Goal: Information Seeking & Learning: Learn about a topic

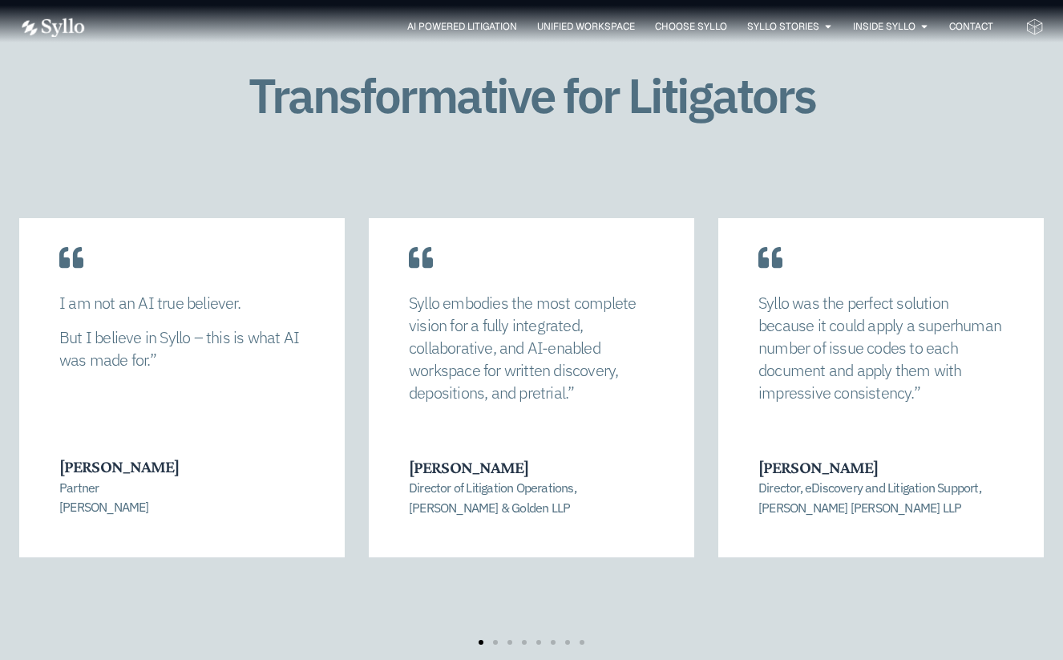
scroll to position [3034, 0]
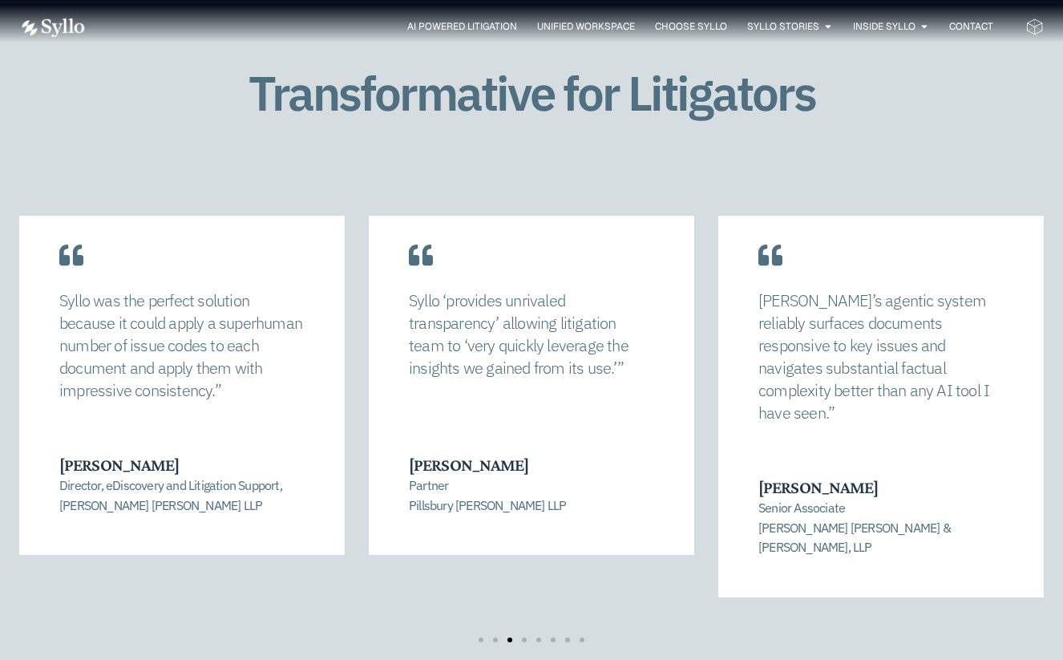
click at [901, 151] on div "Transformative for Litigators [PERSON_NAME] allowed us to completely recalibrat…" at bounding box center [531, 370] width 1024 height 800
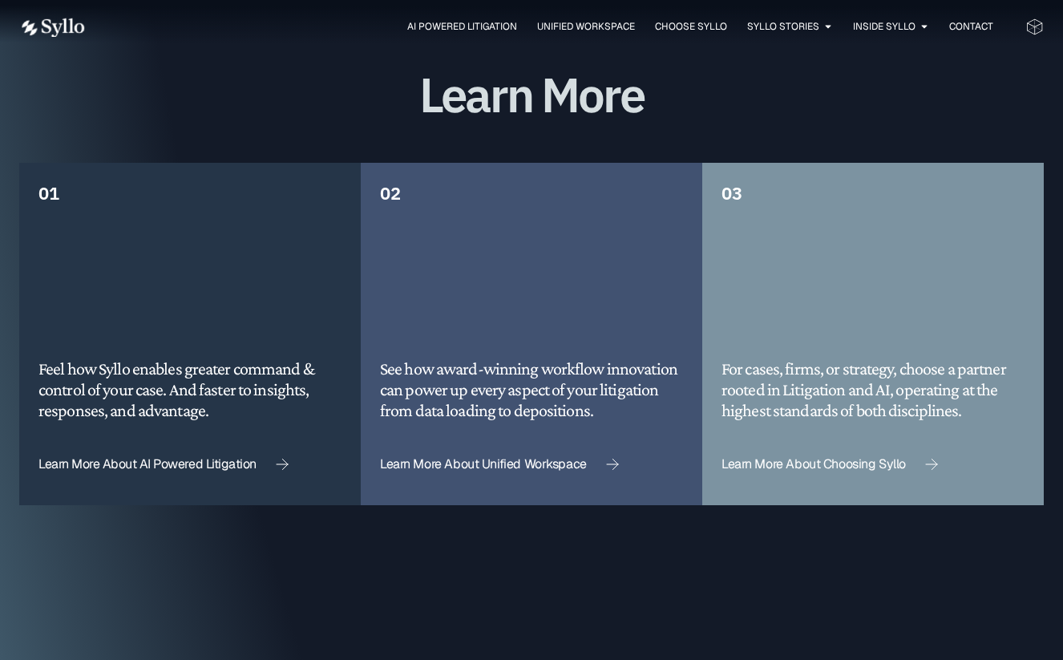
scroll to position [3865, 0]
click at [901, 162] on div "03 For cases, firms, or strategy, choose a partner rooted in Litigation and AI,…" at bounding box center [872, 333] width 341 height 342
click at [277, 458] on icon at bounding box center [282, 463] width 13 height 11
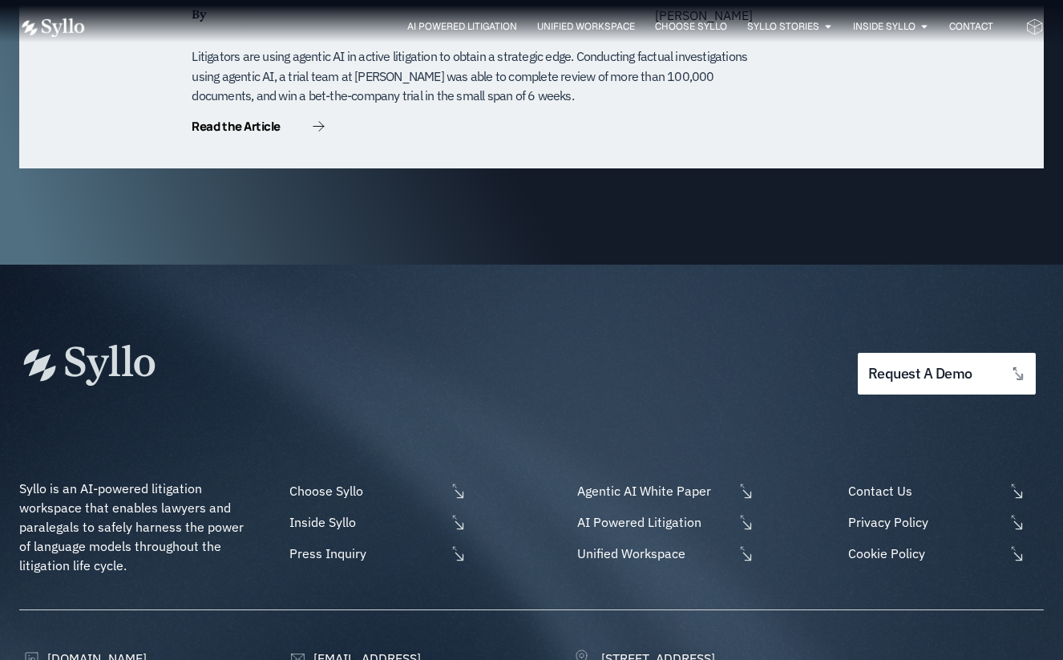
scroll to position [4854, 0]
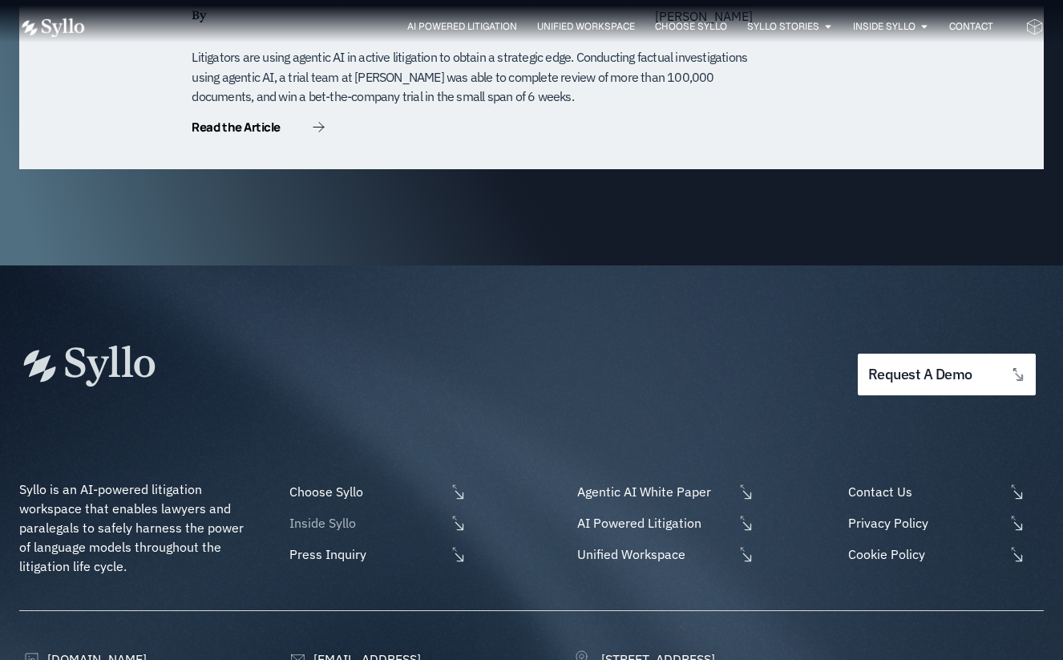
click at [325, 513] on span "Inside Syllo" at bounding box center [365, 522] width 160 height 19
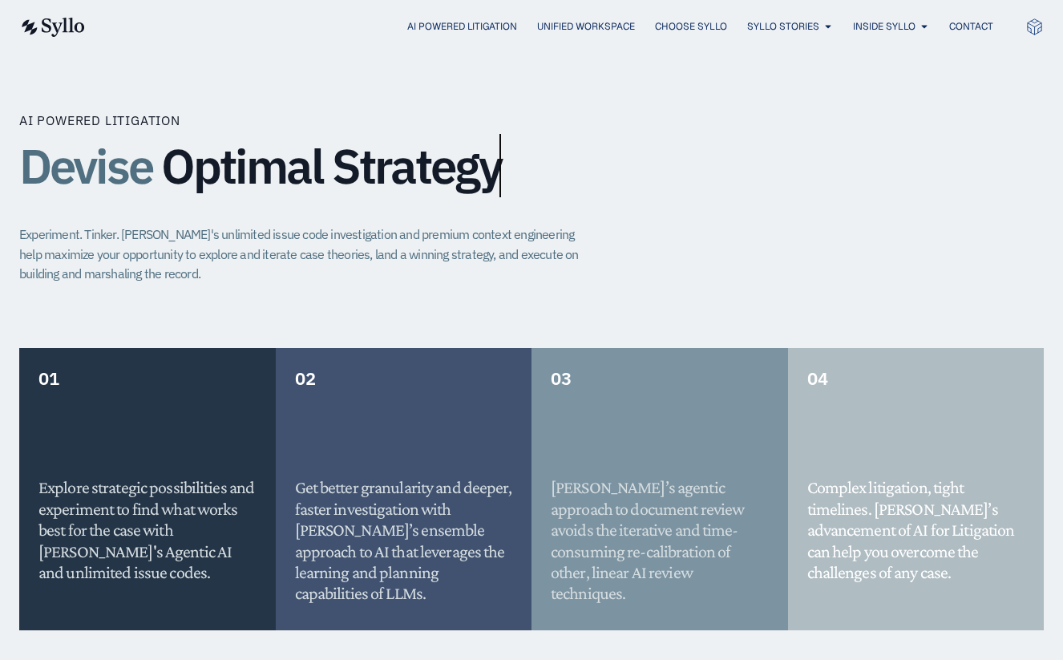
scroll to position [1086, 0]
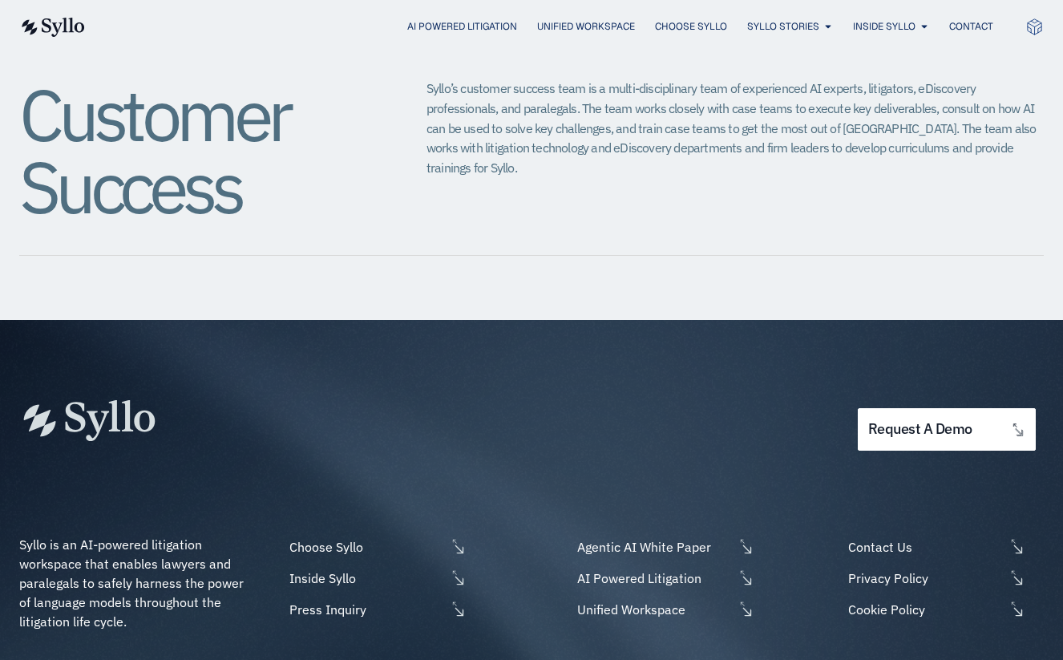
scroll to position [2038, 0]
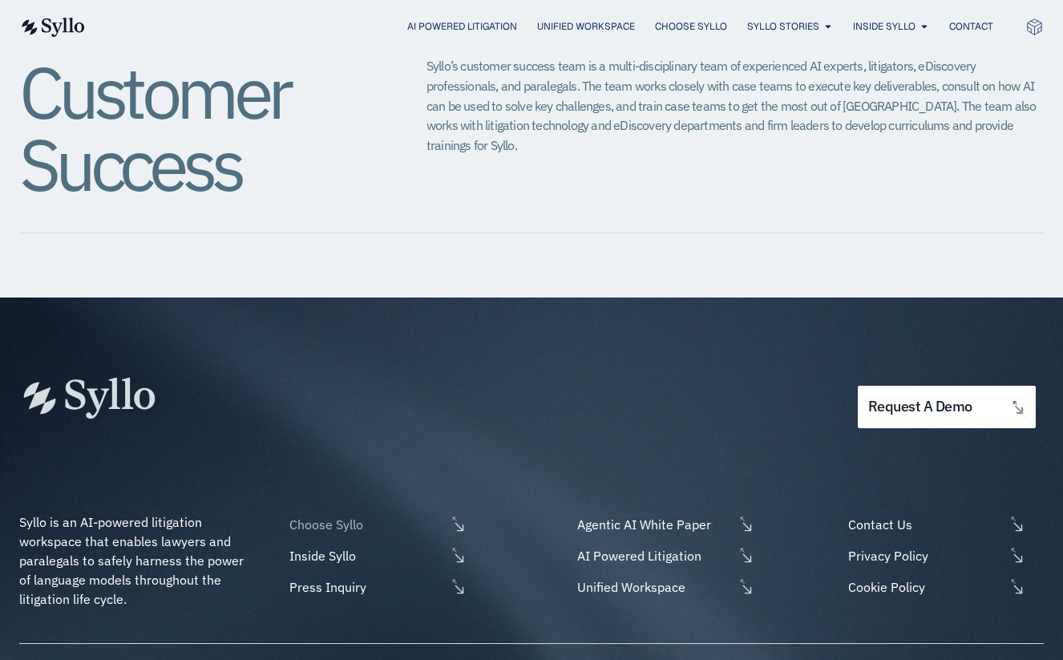
click at [315, 515] on span "Choose Syllo" at bounding box center [365, 524] width 160 height 19
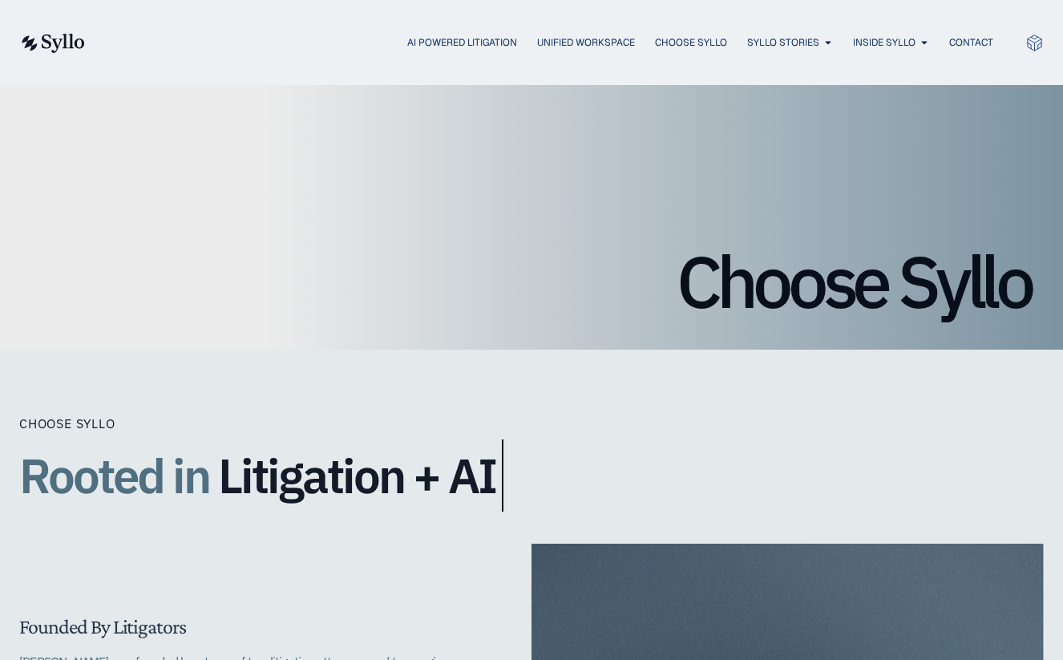
click at [59, 41] on img at bounding box center [52, 43] width 66 height 19
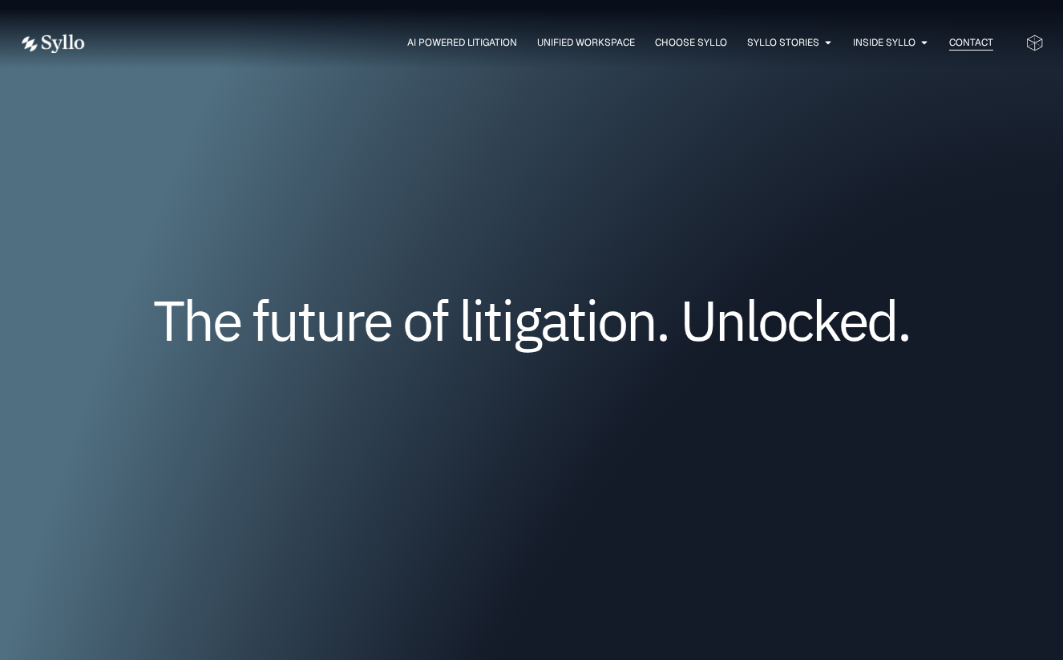
click at [973, 37] on span "Contact" at bounding box center [971, 42] width 44 height 14
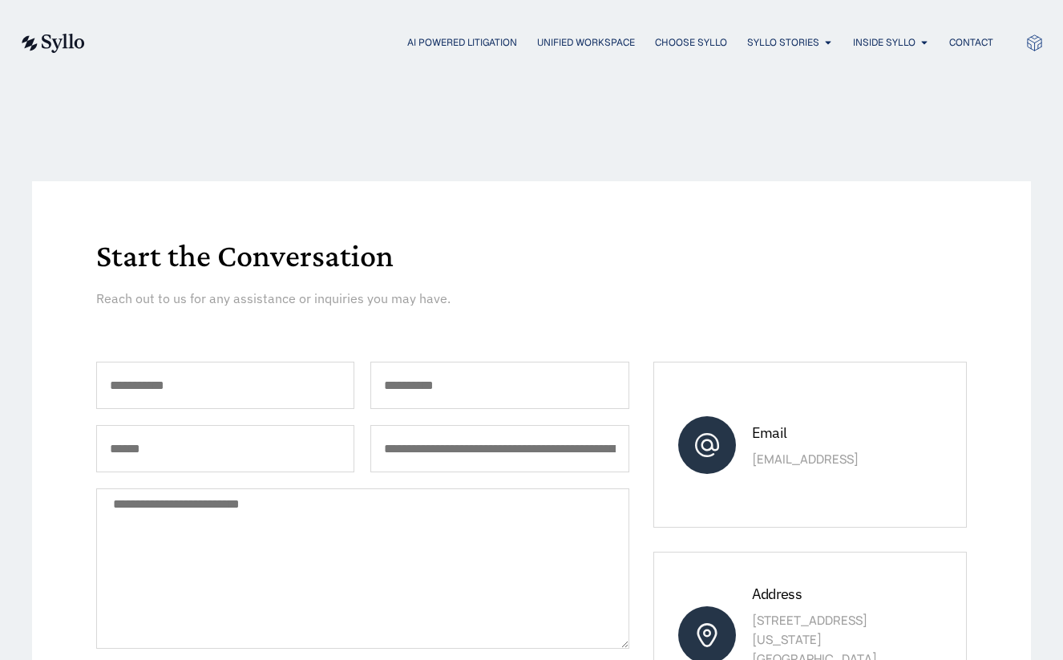
click at [52, 42] on img at bounding box center [52, 43] width 66 height 19
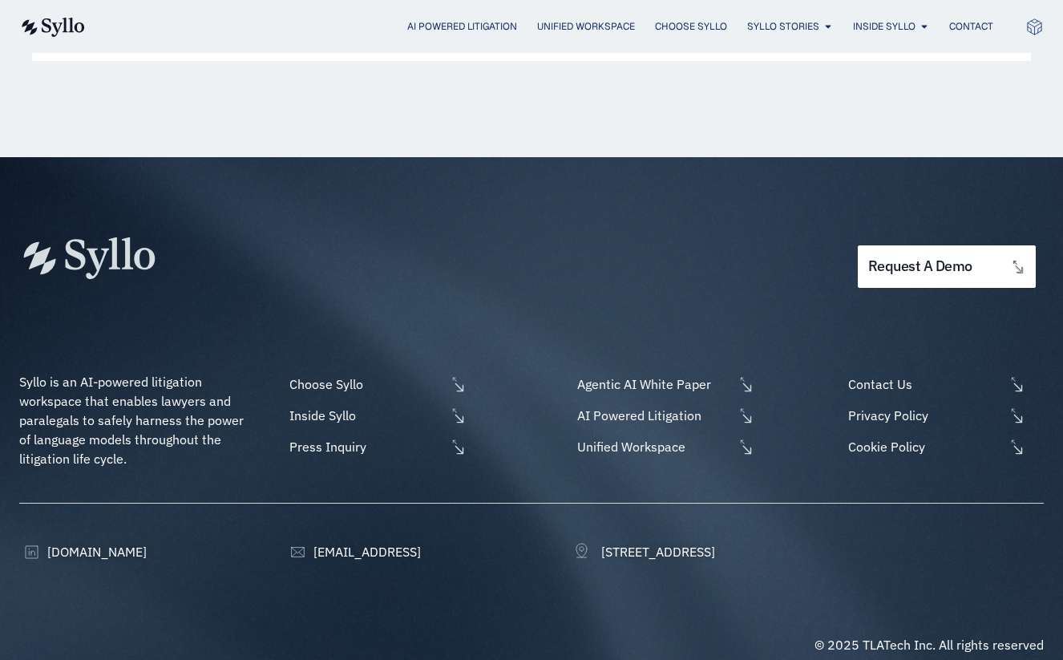
scroll to position [939, 0]
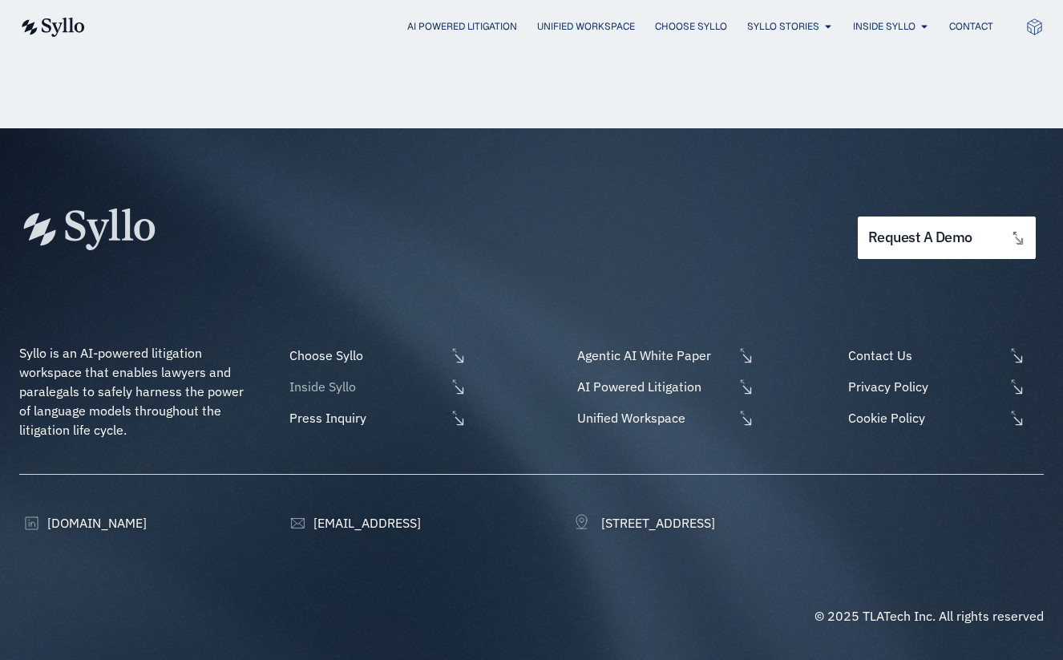
click at [338, 382] on span "Inside Syllo" at bounding box center [365, 386] width 160 height 19
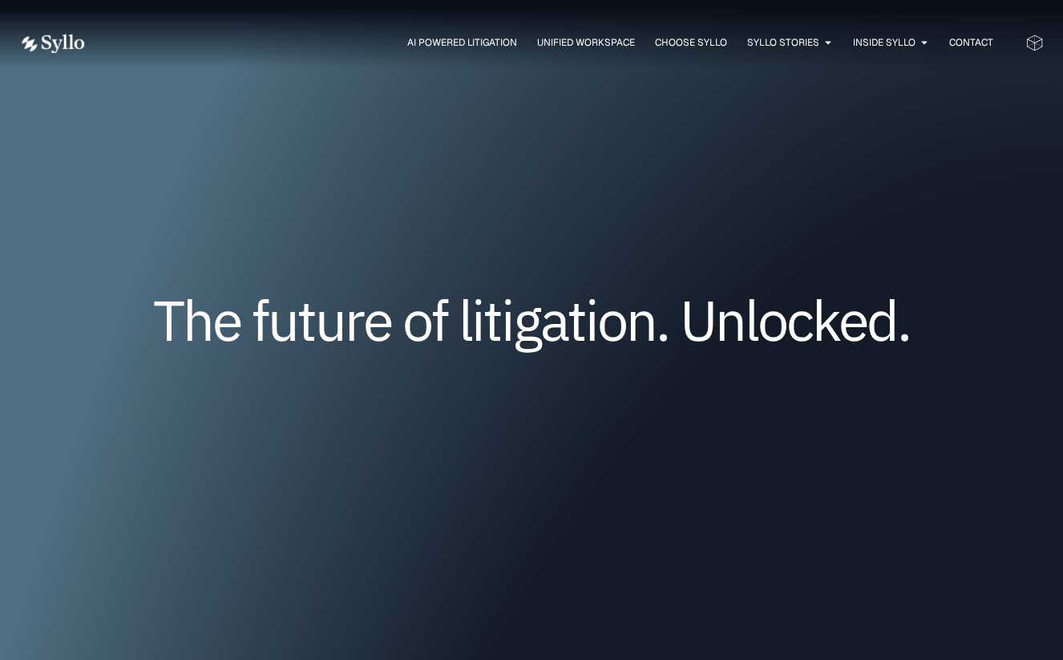
click at [1040, 40] on icon at bounding box center [1034, 43] width 18 height 18
click at [1032, 48] on icon at bounding box center [1034, 43] width 18 height 18
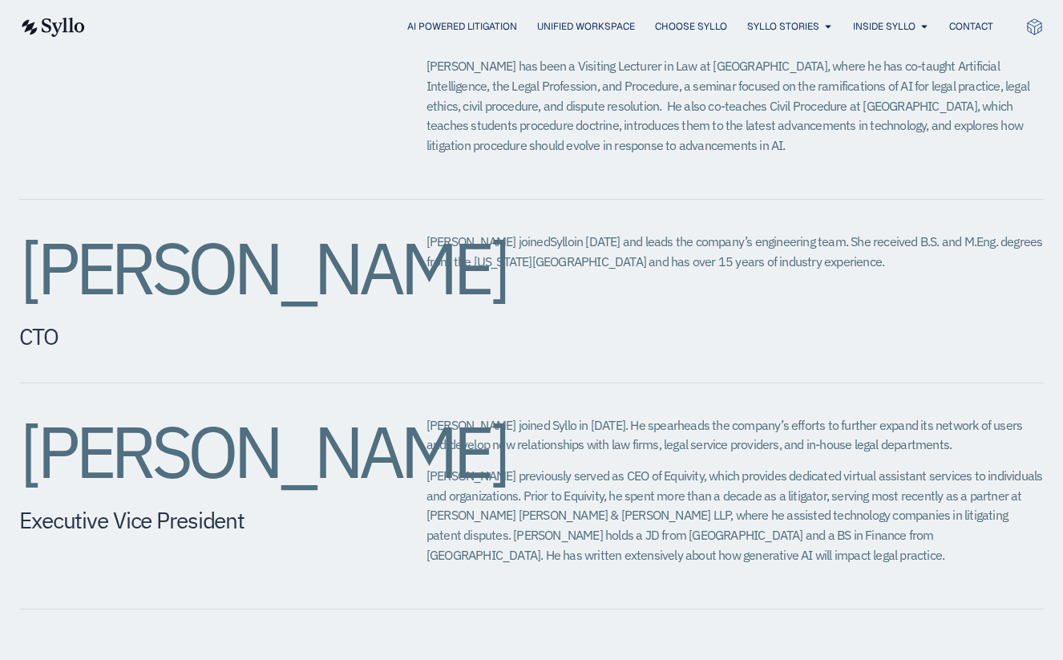
scroll to position [1273, 0]
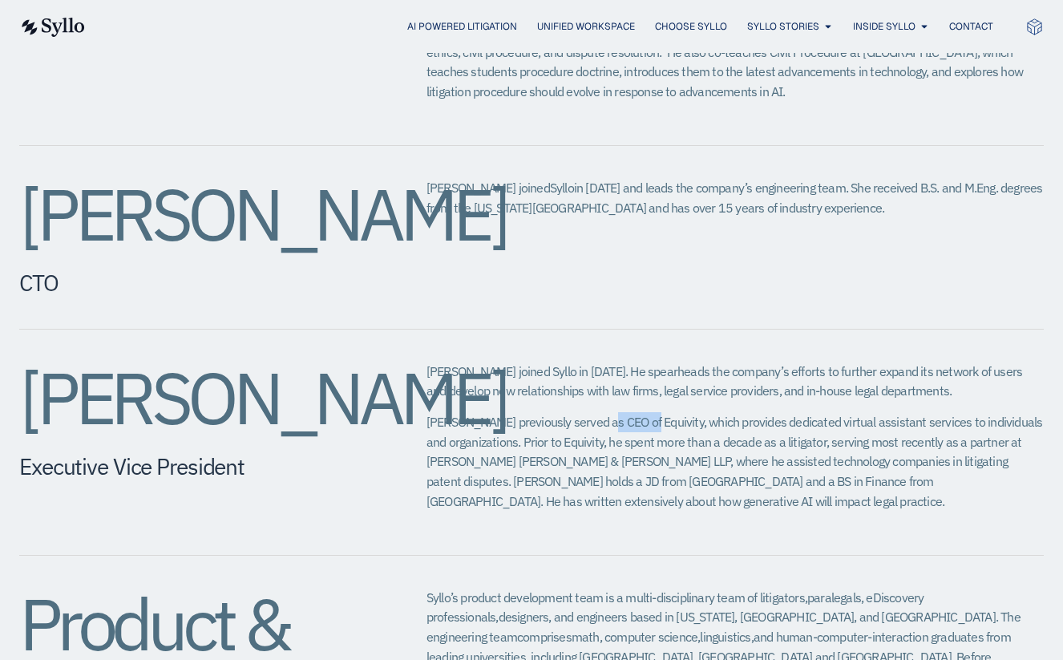
drag, startPoint x: 630, startPoint y: 385, endPoint x: 591, endPoint y: 382, distance: 39.3
click at [591, 414] on span "Eric previously served as CEO of Equivity, which provides dedicated virtual ass…" at bounding box center [734, 461] width 616 height 95
click at [370, 257] on div "Amy Slagle CTO Amy joined Syllo in 2023 and leads the company’s engineering tea…" at bounding box center [531, 238] width 1024 height 184
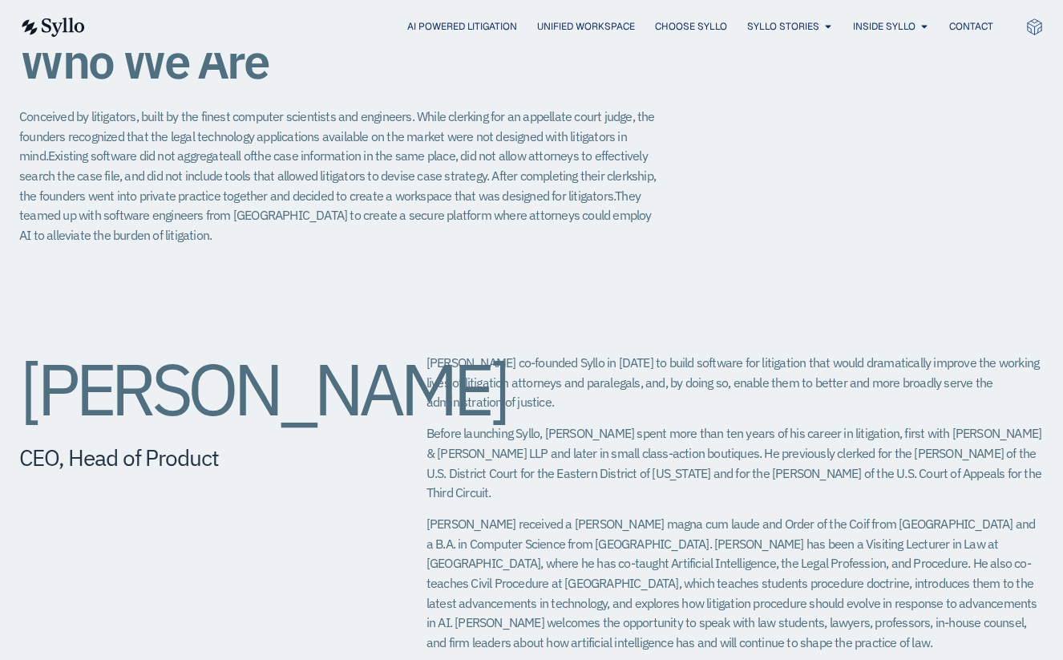
scroll to position [0, 0]
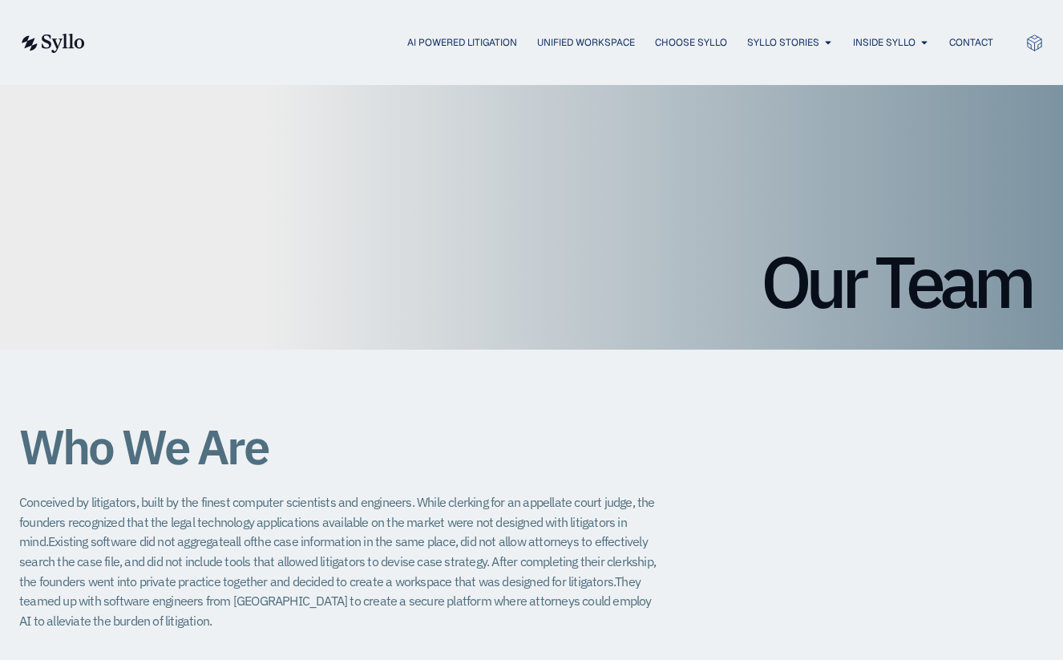
click at [42, 46] on img at bounding box center [52, 43] width 66 height 19
